Goal: Ask a question: Seek information or help from site administrators or community

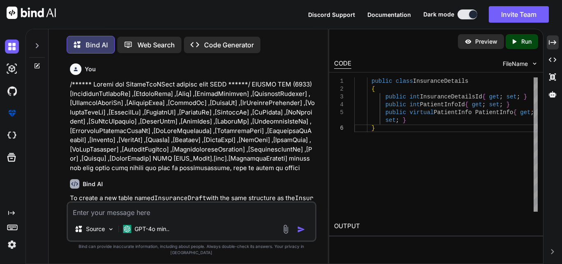
scroll to position [6864, 0]
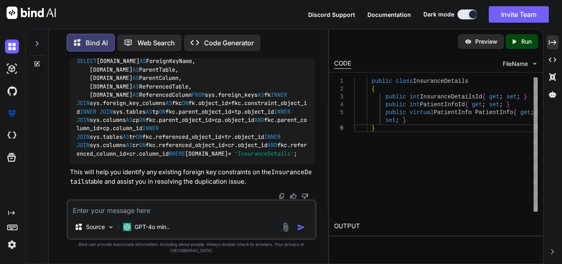
type textarea "[HttpPost] [RequestSizeLimit(100_000_000)] [Route("InsuranceDraftUpload")] publ…"
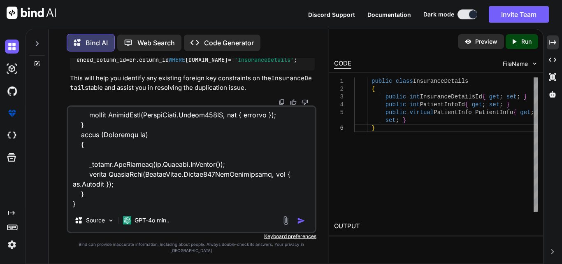
type textarea "x"
type textarea "[HttpPost] [RequestSizeLimit(100_000_000)] [Route("InsuranceDraftUpload")] publ…"
type textarea "x"
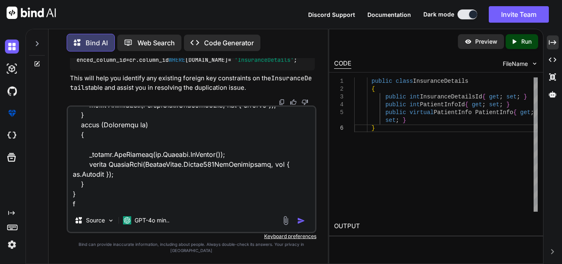
type textarea "[HttpPost] [RequestSizeLimit(100_000_000)] [Route("InsuranceDraftUpload")] publ…"
type textarea "x"
type textarea "[HttpPost] [RequestSizeLimit(100_000_000)] [Route("InsuranceDraftUpload")] publ…"
type textarea "x"
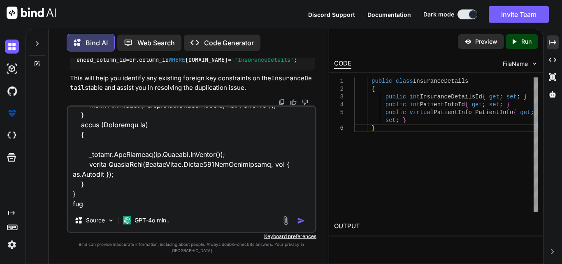
type textarea "[HttpPost] [RequestSizeLimit(100_000_000)] [Route("InsuranceDraftUpload")] publ…"
type textarea "x"
type textarea "[HttpPost] [RequestSizeLimit(100_000_000)] [Route("InsuranceDraftUpload")] publ…"
type textarea "x"
type textarea "[HttpPost] [RequestSizeLimit(100_000_000)] [Route("InsuranceDraftUpload")] publ…"
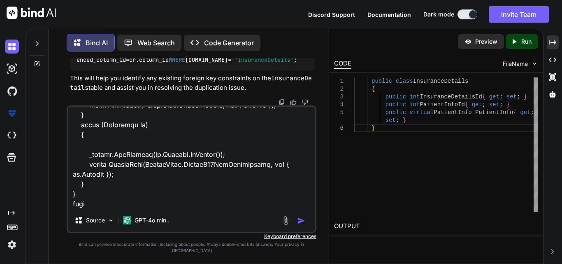
type textarea "x"
type textarea "[HttpPost] [RequestSizeLimit(100_000_000)] [Route("InsuranceDraftUpload")] publ…"
type textarea "x"
type textarea "[HttpPost] [RequestSizeLimit(100_000_000)] [Route("InsuranceDraftUpload")] publ…"
type textarea "x"
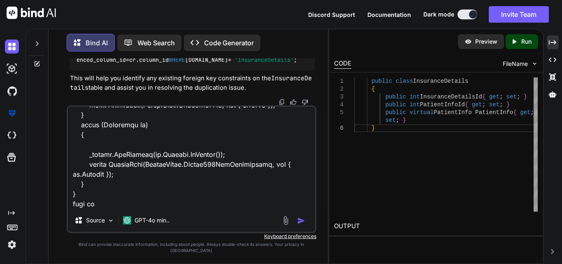
type textarea "[HttpPost] [RequestSizeLimit(100_000_000)] [Route("InsuranceDraftUpload")] publ…"
type textarea "x"
type textarea "[HttpPost] [RequestSizeLimit(100_000_000)] [Route("InsuranceDraftUpload")] publ…"
type textarea "x"
type textarea "[HttpPost] [RequestSizeLimit(100_000_000)] [Route("InsuranceDraftUpload")] publ…"
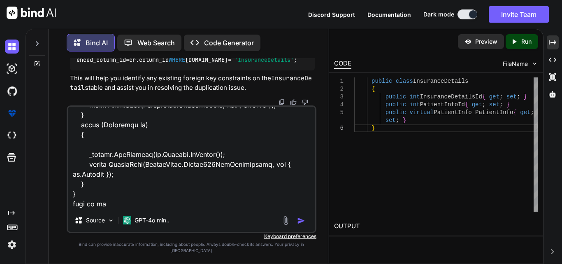
type textarea "x"
type textarea "[HttpPost] [RequestSizeLimit(100_000_000)] [Route("InsuranceDraftUpload")] publ…"
type textarea "x"
type textarea "[HttpPost] [RequestSizeLimit(100_000_000)] [Route("InsuranceDraftUpload")] publ…"
type textarea "x"
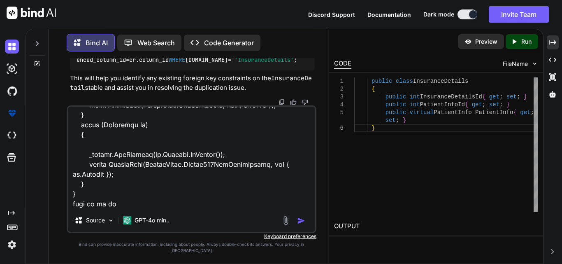
type textarea "[HttpPost] [RequestSizeLimit(100_000_000)] [Route("InsuranceDraftUpload")] publ…"
type textarea "x"
type textarea "[HttpPost] [RequestSizeLimit(100_000_000)] [Route("InsuranceDraftUpload")] publ…"
type textarea "x"
type textarea "[HttpPost] [RequestSizeLimit(100_000_000)] [Route("InsuranceDraftUpload")] publ…"
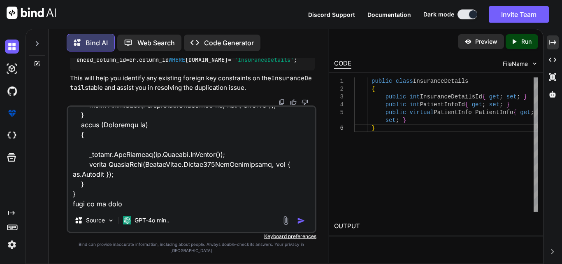
type textarea "x"
type textarea "[HttpPost] [RequestSizeLimit(100_000_000)] [Route("InsuranceDraftUpload")] publ…"
type textarea "x"
type textarea "[HttpPost] [RequestSizeLimit(100_000_000)] [Route("InsuranceDraftUpload")] publ…"
type textarea "x"
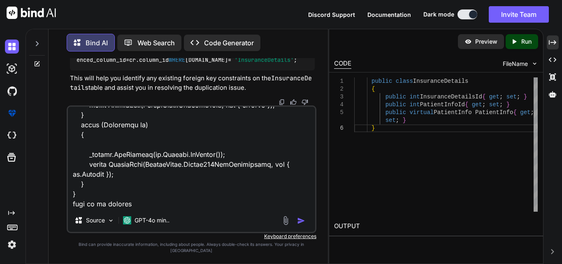
type textarea "[HttpPost] [RequestSizeLimit(100_000_000)] [Route("InsuranceDraftUpload")] publ…"
type textarea "x"
type textarea "[HttpPost] [RequestSizeLimit(100_000_000)] [Route("InsuranceDraftUpload")] publ…"
type textarea "x"
type textarea "[HttpPost] [RequestSizeLimit(100_000_000)] [Route("InsuranceDraftUpload")] publ…"
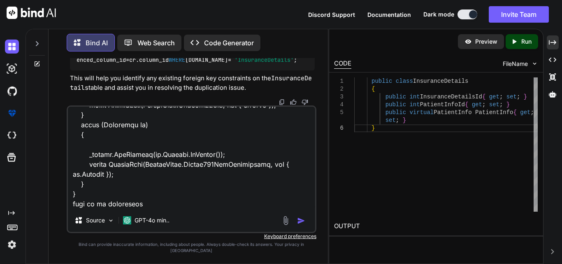
type textarea "x"
type textarea "[HttpPost] [RequestSizeLimit(100_000_000)] [Route("InsuranceDraftUpload")] publ…"
type textarea "x"
type textarea "[HttpPost] [RequestSizeLimit(100_000_000)] [Route("InsuranceDraftUpload")] publ…"
type textarea "x"
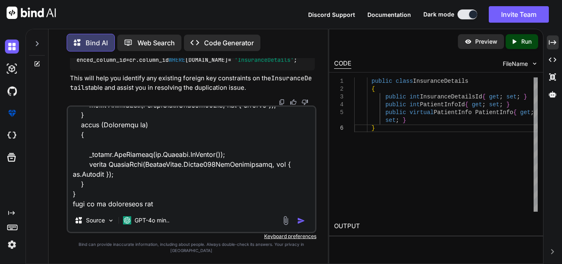
type textarea "[HttpPost] [RequestSizeLimit(100_000_000)] [Route("InsuranceDraftUpload")] publ…"
type textarea "x"
type textarea "[HttpPost] [RequestSizeLimit(100_000_000)] [Route("InsuranceDraftUpload")] publ…"
type textarea "x"
type textarea "[HttpPost] [RequestSizeLimit(100_000_000)] [Route("InsuranceDraftUpload")] publ…"
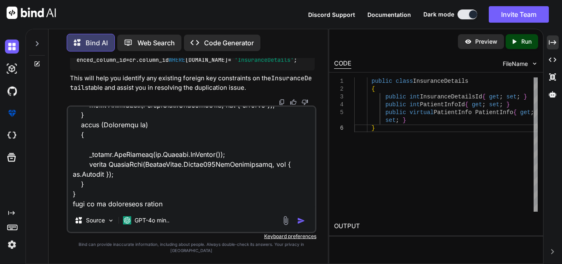
type textarea "x"
type textarea "[HttpPost] [RequestSizeLimit(100_000_000)] [Route("InsuranceDraftUpload")] publ…"
type textarea "x"
type textarea "[HttpPost] [RequestSizeLimit(100_000_000)] [Route("InsuranceDraftUpload")] publ…"
type textarea "x"
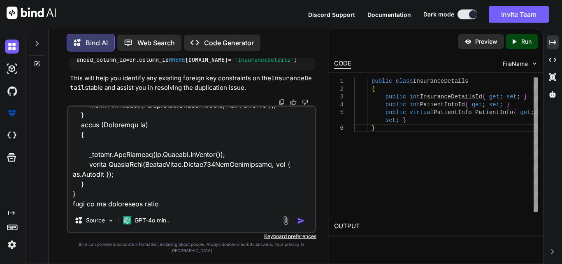
type textarea "[HttpPost] [RequestSizeLimit(100_000_000)] [Route("InsuranceDraftUpload")] publ…"
type textarea "x"
click at [211, 194] on textarea at bounding box center [191, 157] width 247 height 102
paste textarea "Create TABLE [dbo].[InsuranceDetailsDraft]( [InsuranceDraftId] [bigint] IDENTIT…"
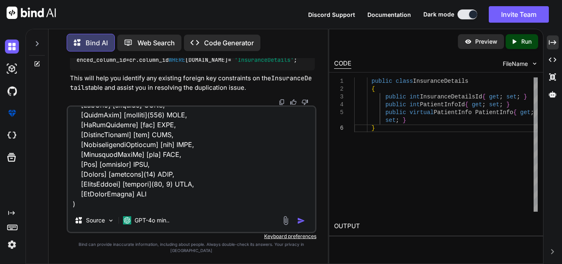
scroll to position [326, 0]
click at [129, 208] on textarea at bounding box center [191, 157] width 247 height 102
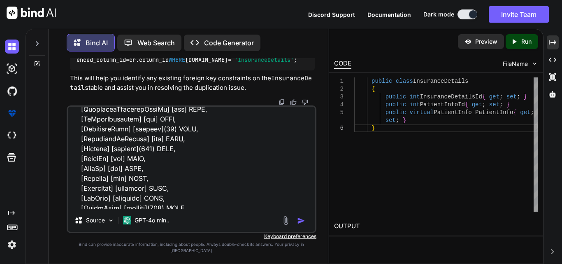
scroll to position [337, 0]
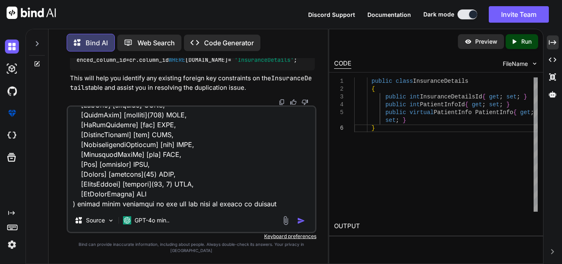
click at [255, 199] on textarea at bounding box center [191, 157] width 247 height 102
paste textarea "223423"
drag, startPoint x: 271, startPoint y: 201, endPoint x: 244, endPoint y: 199, distance: 26.4
click at [244, 199] on textarea at bounding box center [191, 157] width 247 height 102
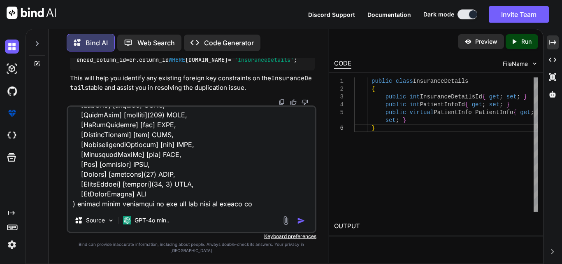
paste textarea "[PatientInfoId]"
type textarea "Create TABLE [dbo].[InsuranceDetailsDraft]( [InsuranceDraftId] [bigint] IDENTIT…"
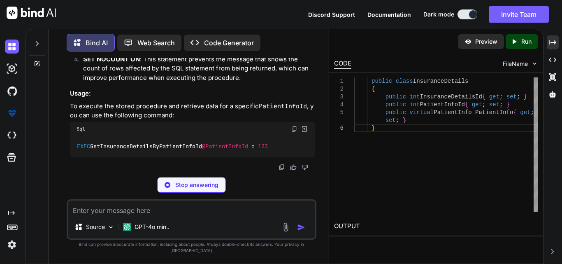
scroll to position [7231, 0]
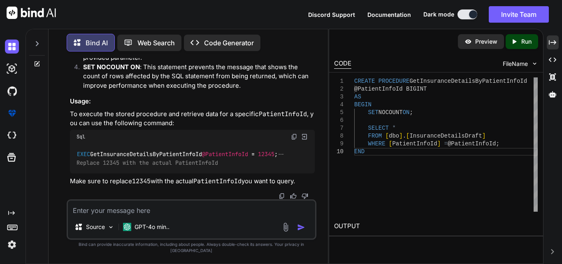
click at [294, 140] on img at bounding box center [294, 136] width 7 height 7
click at [139, 214] on textarea at bounding box center [191, 207] width 247 height 15
paste textarea "[Obsolete] public List<DtoInsurance> GetInsuranceDraftById(long? InsuranceId) {…"
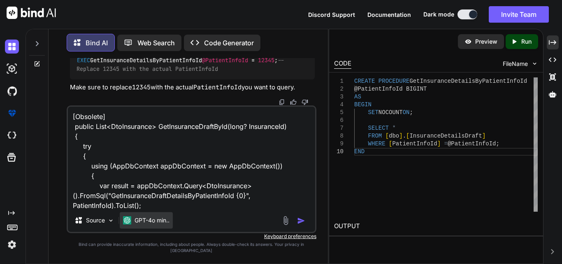
scroll to position [109, 0]
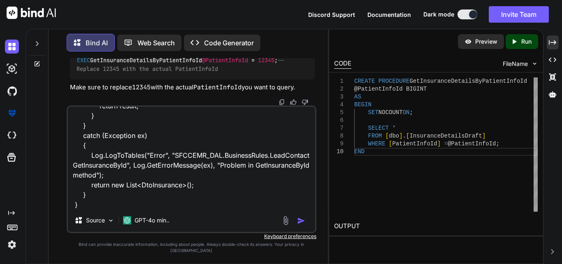
paste textarea "The name 'PatientInfoId' does not exist in the current context"
type textarea "[Obsolete] public List<DtoInsurance> GetInsuranceDraftById(long? InsuranceId) {…"
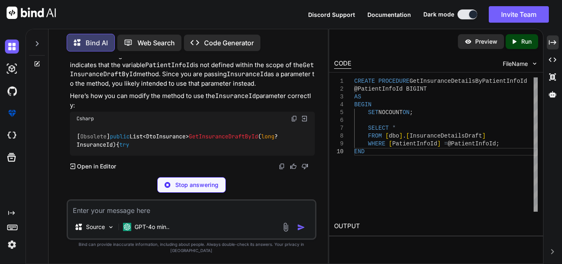
scroll to position [7702, 0]
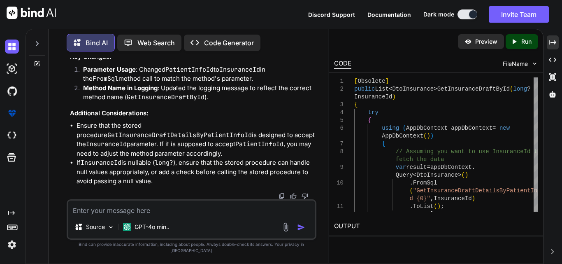
click at [164, 213] on textarea at bounding box center [191, 207] width 247 height 15
paste textarea "[HttpGet] [Route("GetInusuranceDraftByPatientInfoId")] public IActionResult Get…"
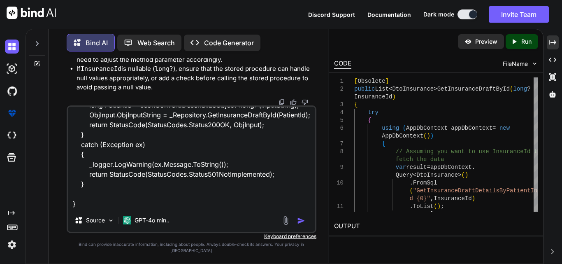
paste textarea "Cannot implicitly convert type 'System.Collections.Generic.List<SFCCEMR_DAL.DTO…"
type textarea "[HttpGet] [Route("GetInusuranceDraftByPatientInfoId")] public IActionResult Get…"
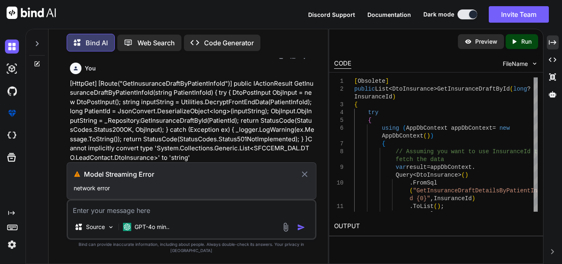
scroll to position [7664, 0]
click at [307, 176] on icon at bounding box center [304, 173] width 5 height 5
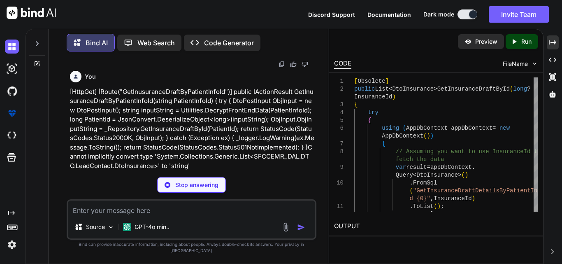
scroll to position [7828, 0]
click at [558, 42] on div "Created with Pixso." at bounding box center [552, 42] width 12 height 14
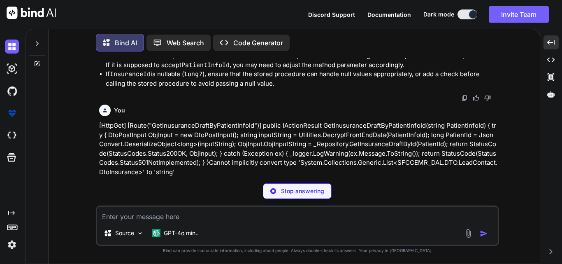
scroll to position [6254, 0]
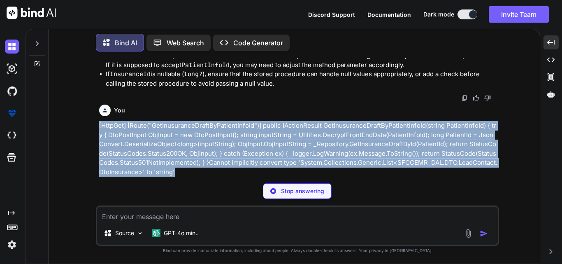
drag, startPoint x: 171, startPoint y: 172, endPoint x: 97, endPoint y: 125, distance: 87.7
click at [97, 125] on div "You Bind AI To create a new table named InsuranceDraft with the same structure …" at bounding box center [297, 160] width 403 height 205
copy p "[HttpGet] [Route("GetInusuranceDraftByPatientInfoId")] public IActionResult Get…"
click at [194, 137] on p "[HttpGet] [Route("GetInusuranceDraftByPatientInfoId")] public IActionResult Get…" at bounding box center [298, 149] width 398 height 56
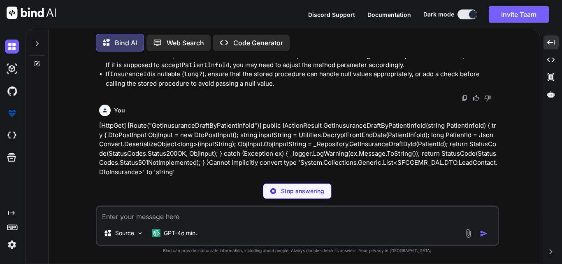
click at [296, 189] on p "Stop answering" at bounding box center [302, 191] width 43 height 8
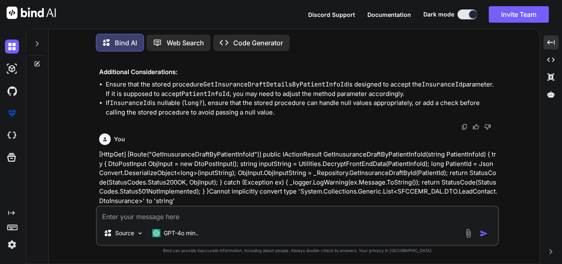
scroll to position [6496, 0]
click at [163, 213] on textarea at bounding box center [297, 213] width 400 height 15
paste textarea "[HttpGet] [Route("GetInusuranceDraftByPatientInfoId")] public IActionResult Get…"
type textarea "[HttpGet] [Route("GetInusuranceDraftByPatientInfoId")] public IActionResult Get…"
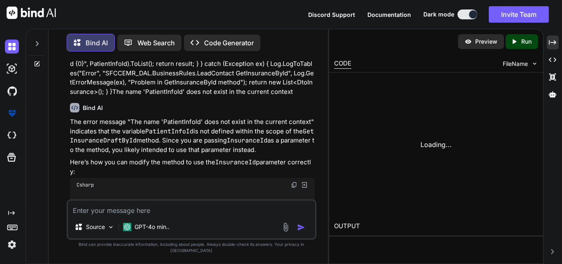
scroll to position [8606, 0]
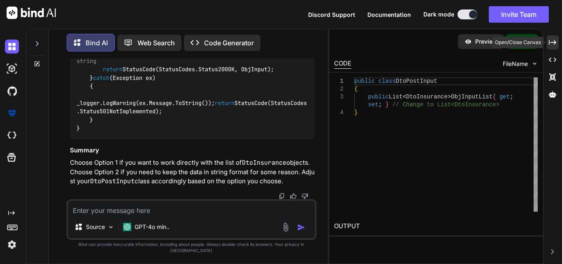
click at [551, 41] on icon "Created with Pixso." at bounding box center [552, 42] width 7 height 7
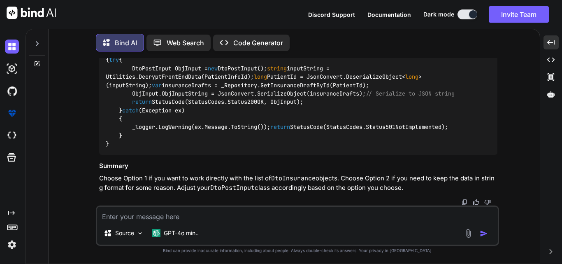
scroll to position [6914, 0]
click at [194, 213] on textarea at bounding box center [297, 213] width 400 height 15
paste textarea "Create TABLE [dbo].[InsuranceDetailsDraft]( [InsuranceDraftId] [bigint] IDENTIT…"
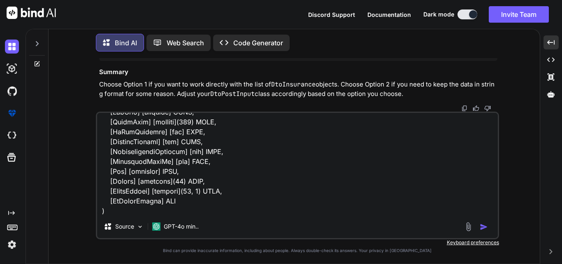
scroll to position [336, 0]
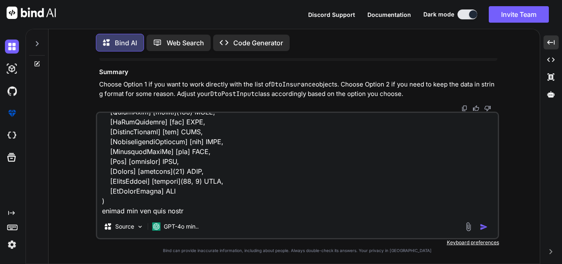
type textarea "Create TABLE [dbo].[InsuranceDetailsDraft]( [InsuranceDraftId] [bigint] IDENTIT…"
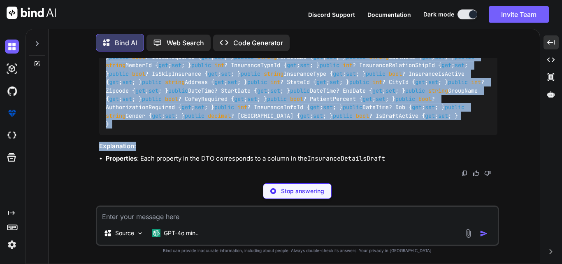
scroll to position [7853, 0]
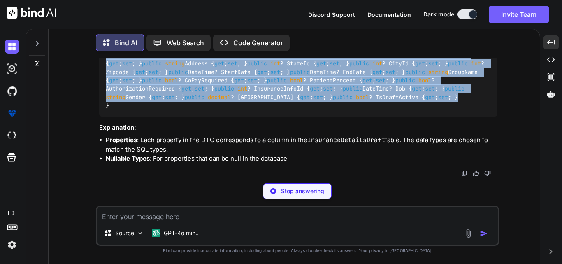
drag, startPoint x: 118, startPoint y: 108, endPoint x: 257, endPoint y: 115, distance: 138.7
click at [257, 115] on div "public class InsuranceDetailsDraftDto { public long InsuranceDraftId { get ; se…" at bounding box center [298, 46] width 398 height 139
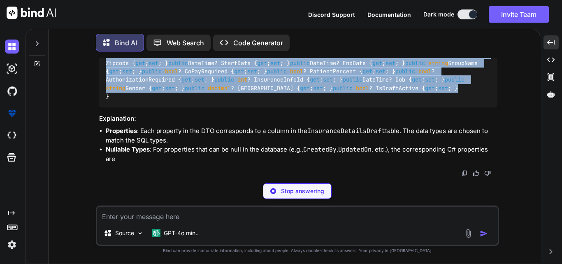
copy code "public long InsuranceDraftId { get ; set ; } // Primary Key public string Membe…"
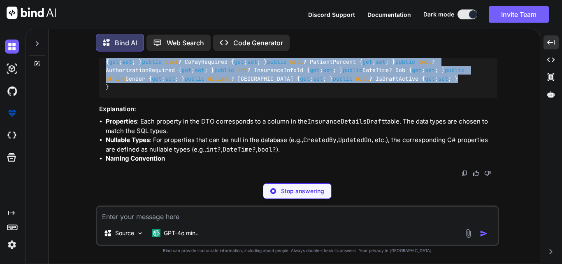
click at [292, 98] on div "public class InsuranceDetailsDraftDto { public long InsuranceDraftId { get ; se…" at bounding box center [298, 28] width 398 height 139
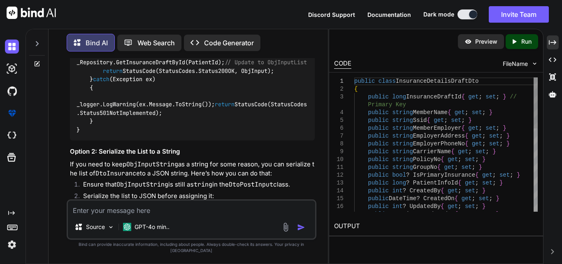
scroll to position [9661, 0]
